Goal: Navigation & Orientation: Find specific page/section

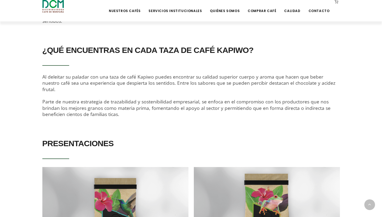
scroll to position [158, 0]
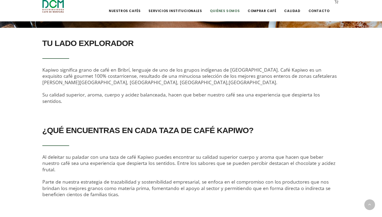
click at [225, 13] on link "Quiénes Somos" at bounding box center [224, 7] width 36 height 13
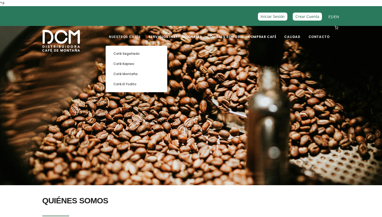
click at [137, 37] on link "Nuestros Cafés" at bounding box center [124, 33] width 38 height 13
click at [137, 38] on link "Nuestros Cafés" at bounding box center [124, 33] width 38 height 13
click at [154, 55] on link "Café Segafredo" at bounding box center [136, 54] width 56 height 10
